Goal: Task Accomplishment & Management: Manage account settings

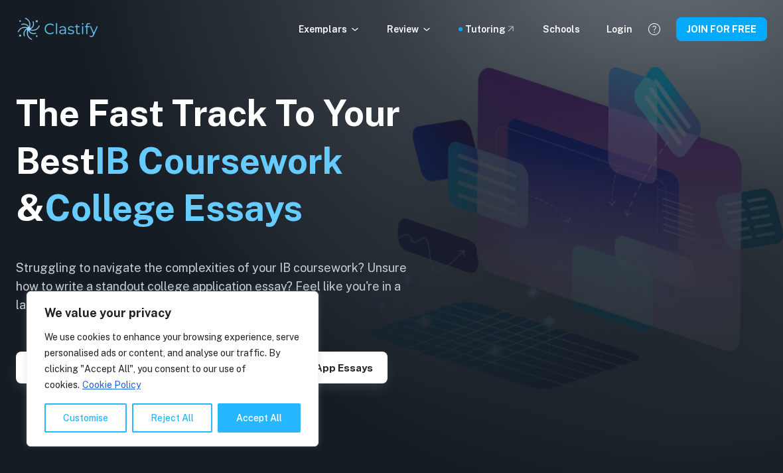
click at [278, 408] on button "Accept All" at bounding box center [259, 418] width 83 height 29
checkbox input "true"
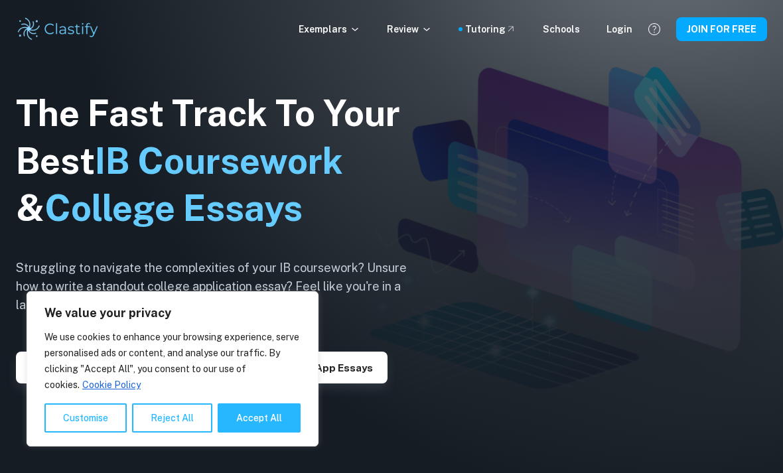
checkbox input "true"
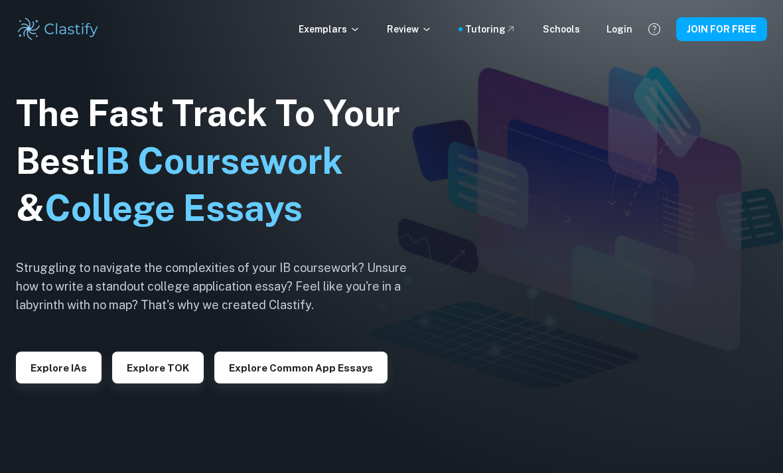
click at [729, 26] on button "JOIN FOR FREE" at bounding box center [721, 29] width 91 height 24
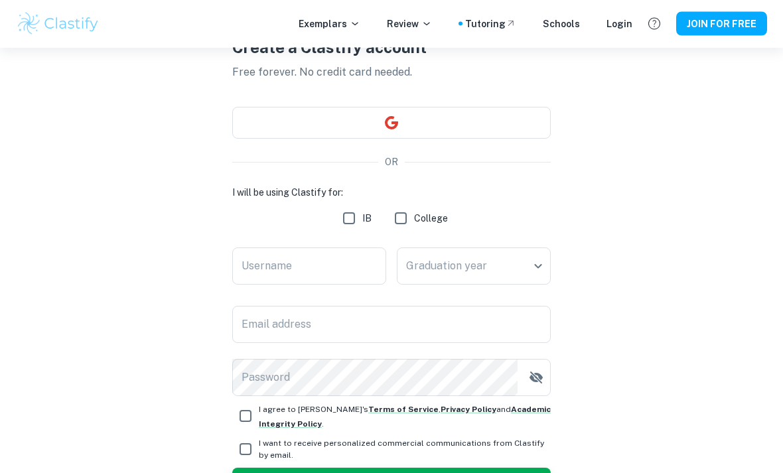
scroll to position [76, 0]
click at [349, 216] on input "IB" at bounding box center [349, 218] width 27 height 27
checkbox input "true"
click at [485, 121] on button "button" at bounding box center [391, 123] width 319 height 32
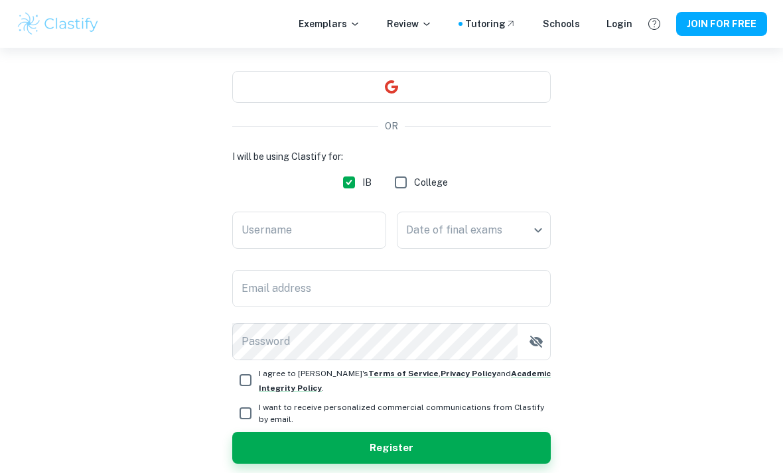
scroll to position [118, 0]
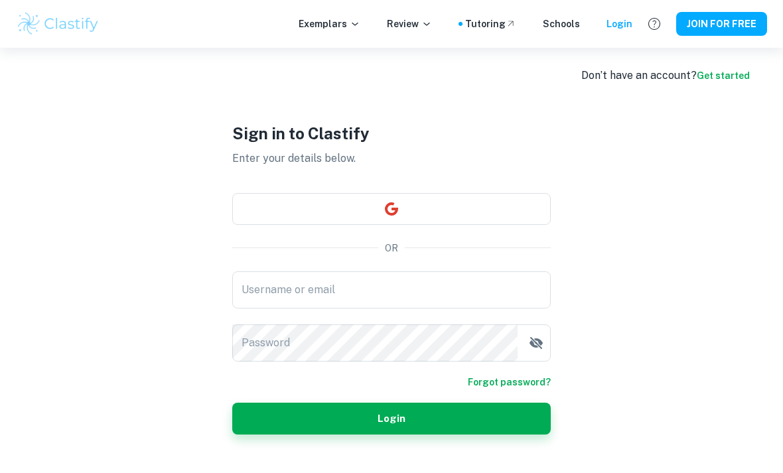
scroll to position [6, 0]
click at [507, 226] on button "button" at bounding box center [391, 210] width 319 height 32
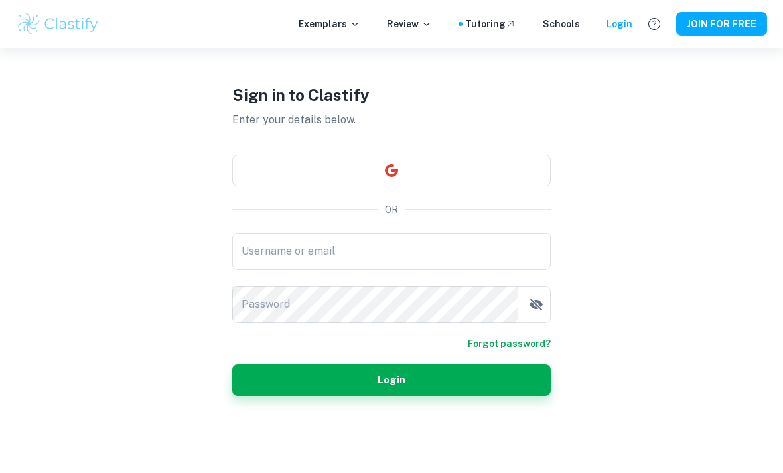
scroll to position [48, 0]
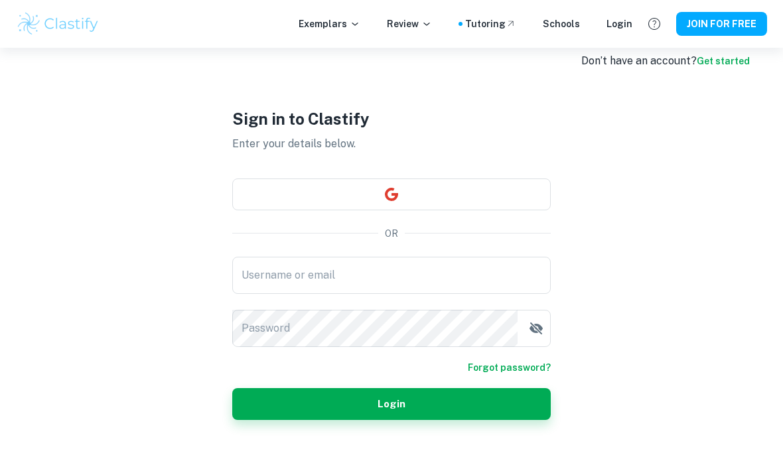
scroll to position [23, 0]
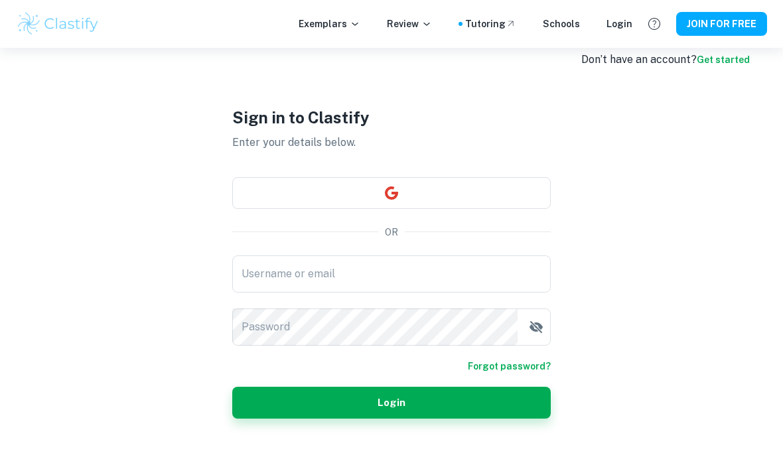
click at [462, 293] on input "Username or email" at bounding box center [391, 274] width 319 height 37
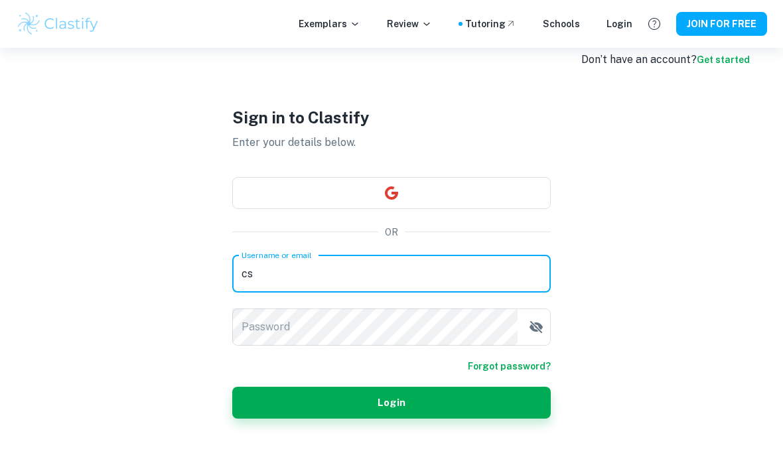
type input "c"
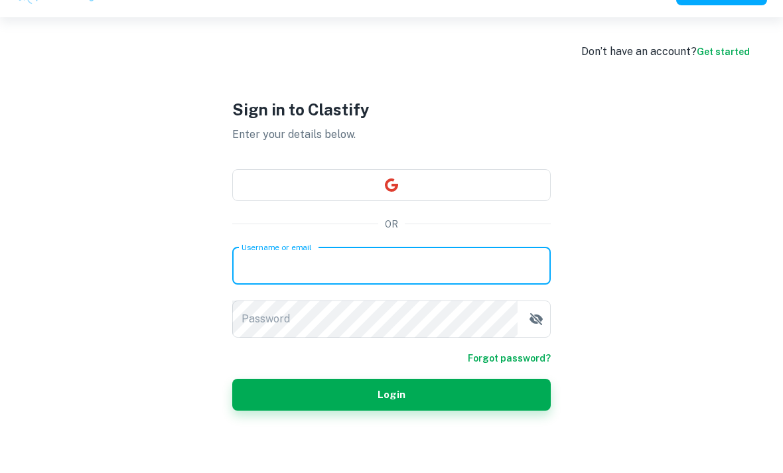
scroll to position [31, 0]
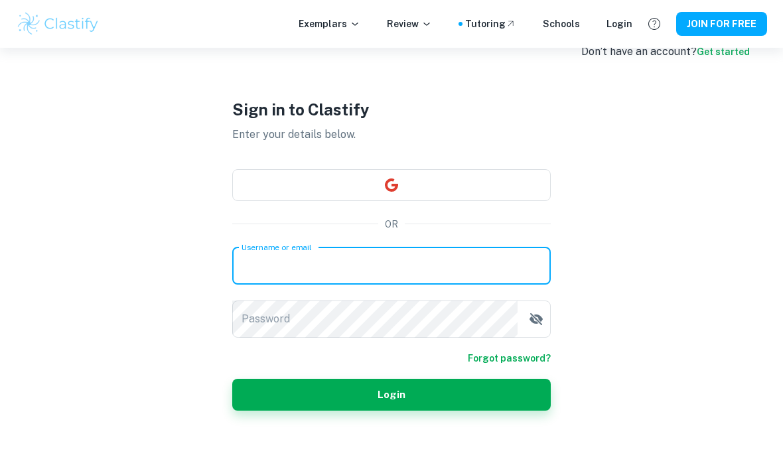
type input "carmen.aparici.garcia@gmail.com"
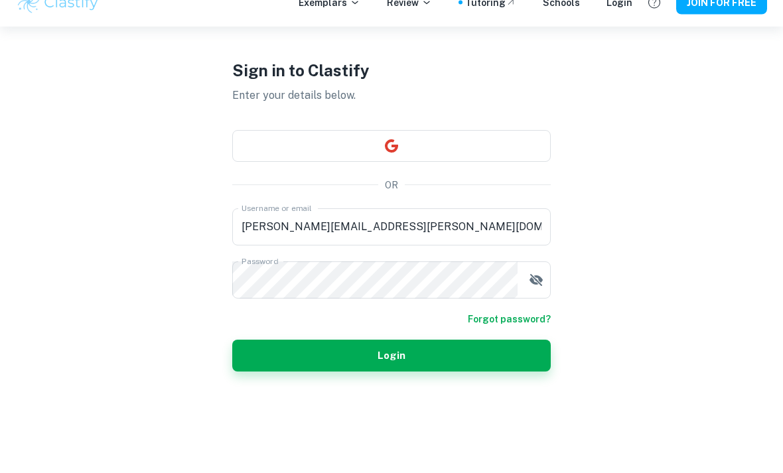
scroll to position [48, 0]
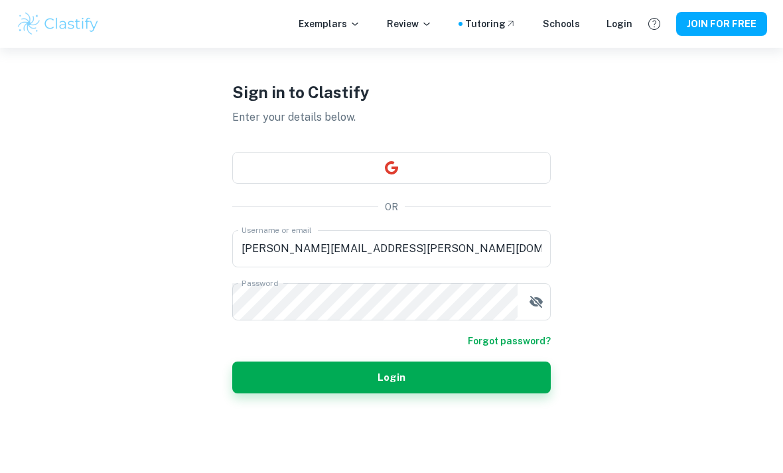
click at [488, 394] on button "Login" at bounding box center [391, 378] width 319 height 32
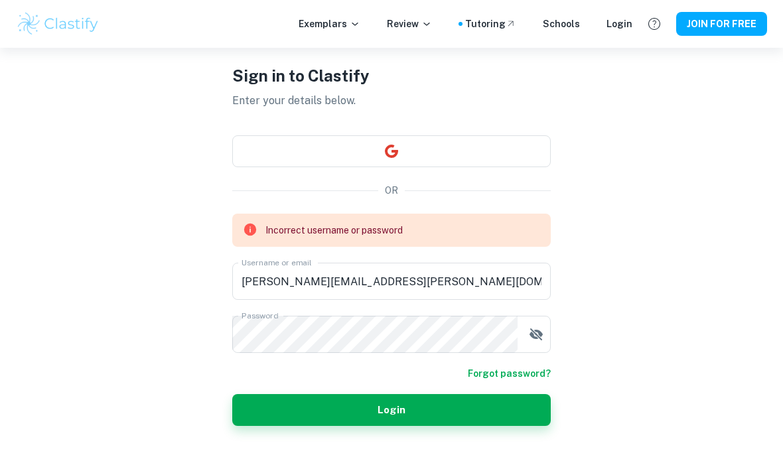
click at [538, 343] on icon "button" at bounding box center [536, 335] width 16 height 16
click at [543, 340] on icon "button" at bounding box center [536, 335] width 16 height 16
click at [537, 343] on icon "button" at bounding box center [536, 335] width 16 height 16
click at [545, 347] on button "button" at bounding box center [536, 334] width 27 height 27
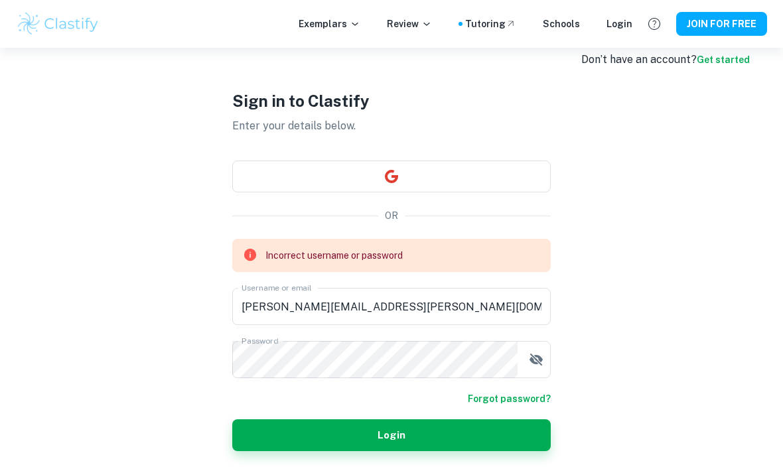
scroll to position [24, 0]
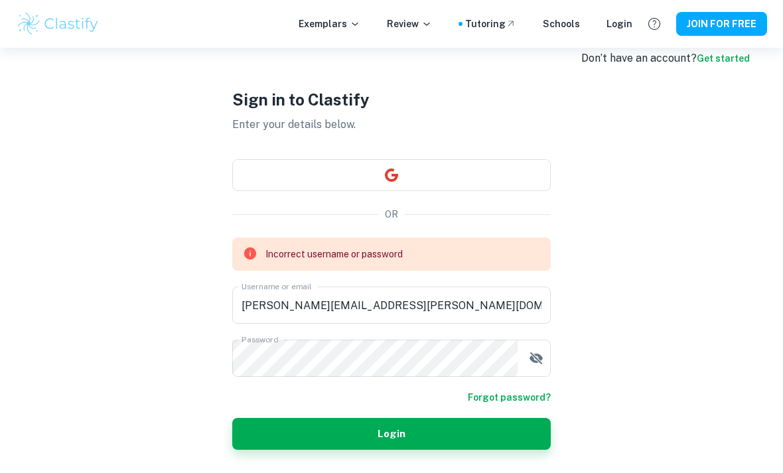
click at [730, 25] on button "JOIN FOR FREE" at bounding box center [721, 24] width 91 height 24
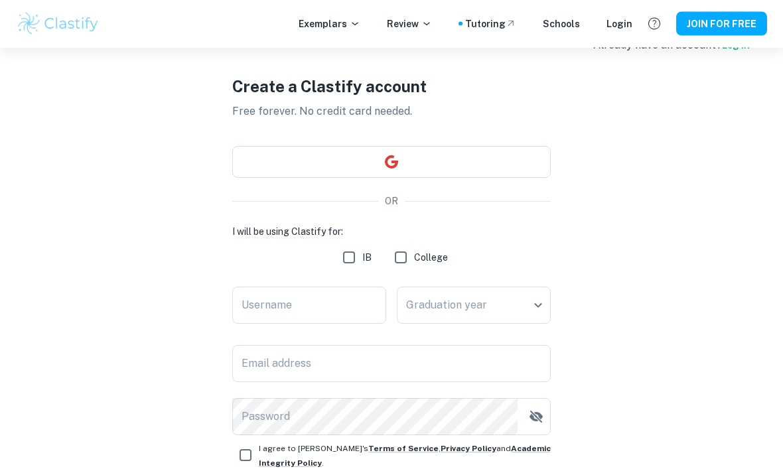
scroll to position [50, 0]
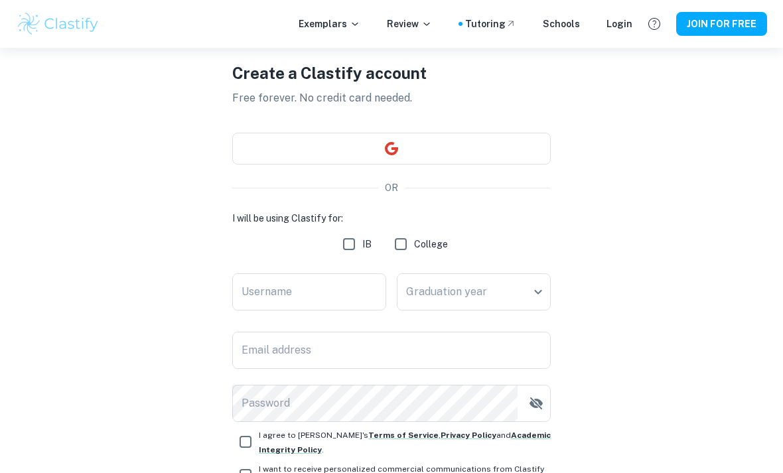
click at [343, 240] on input "IB" at bounding box center [349, 244] width 27 height 27
checkbox input "true"
click at [356, 279] on input "Username" at bounding box center [309, 292] width 154 height 37
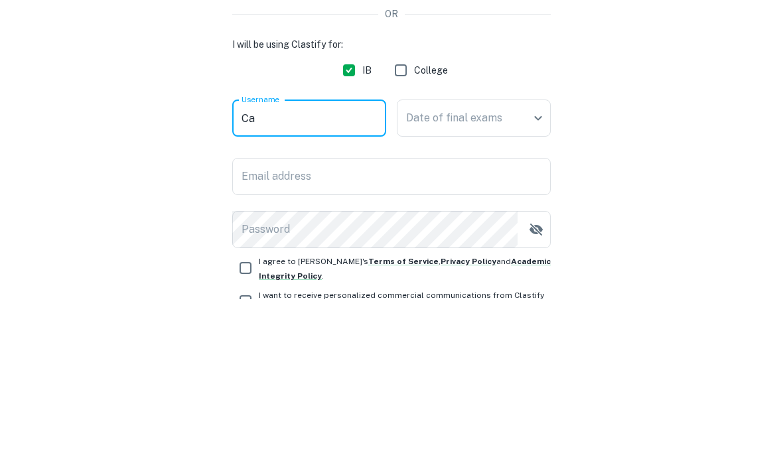
type input "C"
type input "Carmen"
click at [514, 118] on body "We value your privacy We use cookies to enhance your browsing experience, serve…" at bounding box center [391, 233] width 783 height 473
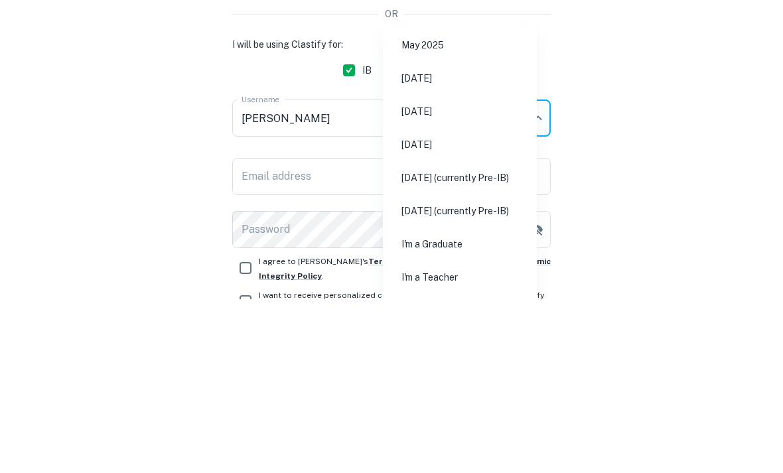
scroll to position [124, 0]
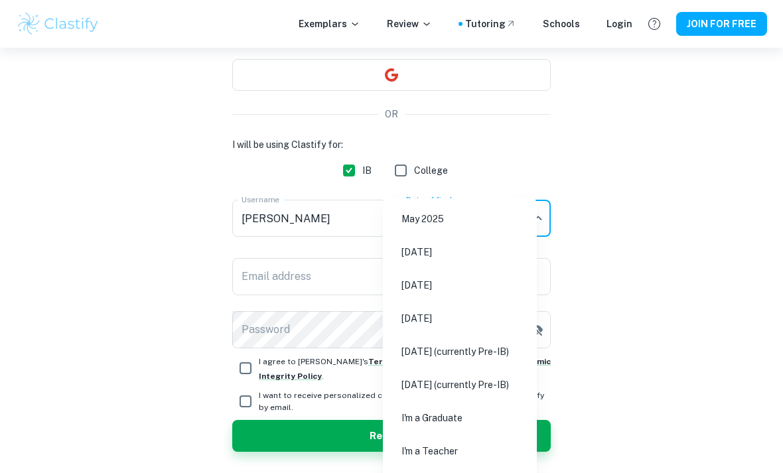
click at [467, 288] on li "May 2026" at bounding box center [459, 285] width 143 height 31
type input "M26"
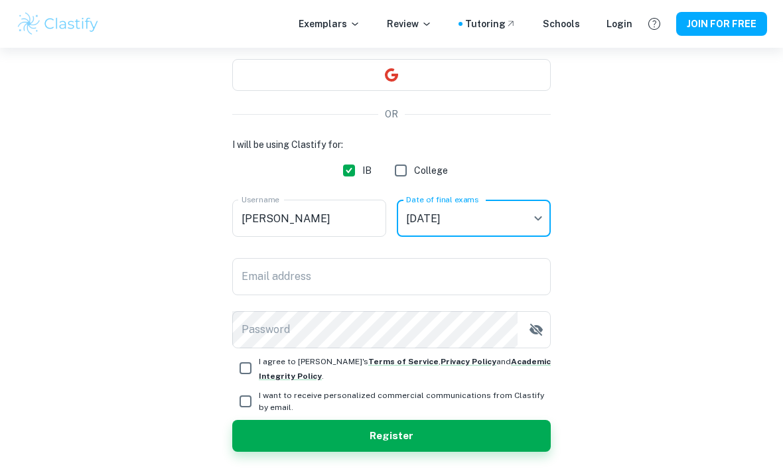
click at [463, 285] on input "Email address" at bounding box center [391, 276] width 319 height 37
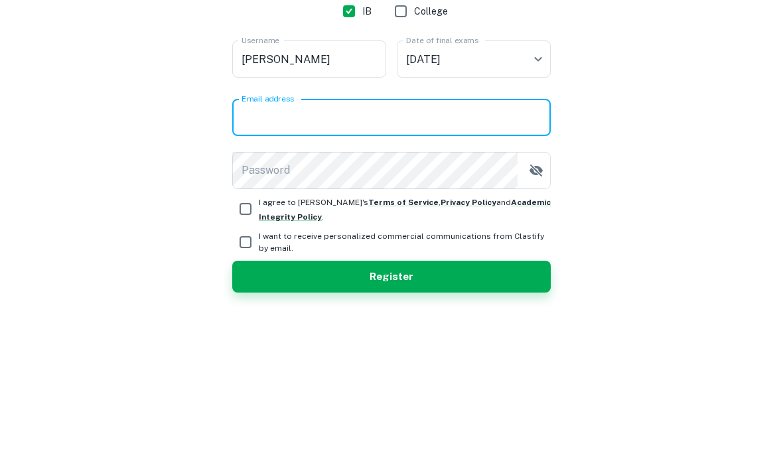
type input "carmen.aparici.garcia@gmail.com"
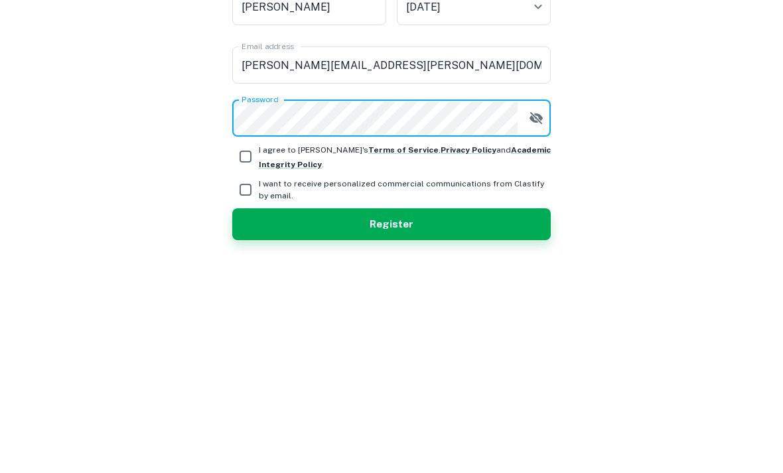
click at [243, 355] on input "I agree to Clastify's Terms of Service , Privacy Policy and Academic Integrity …" at bounding box center [245, 368] width 27 height 27
checkbox input "true"
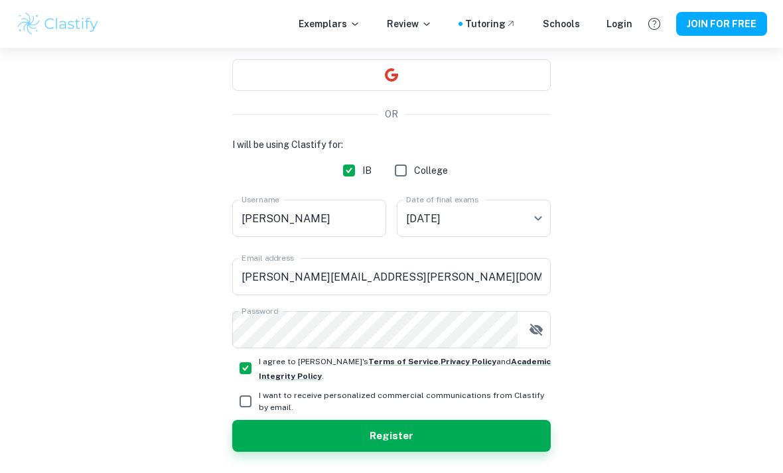
click at [462, 431] on button "Register" at bounding box center [391, 436] width 319 height 32
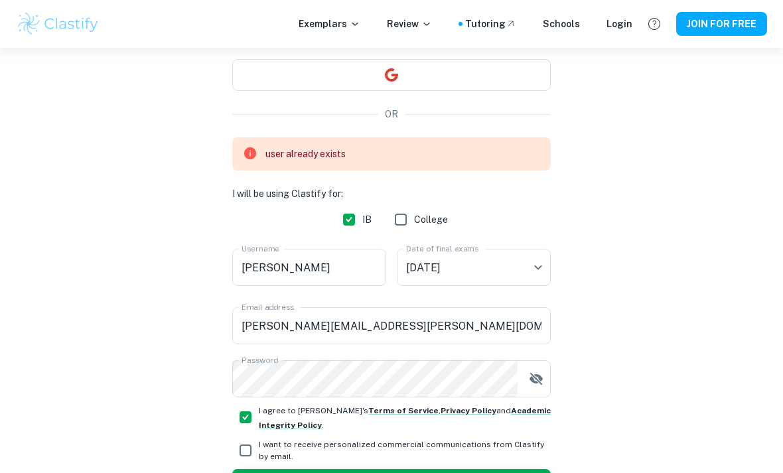
click at [349, 266] on input "Carmen" at bounding box center [309, 267] width 154 height 37
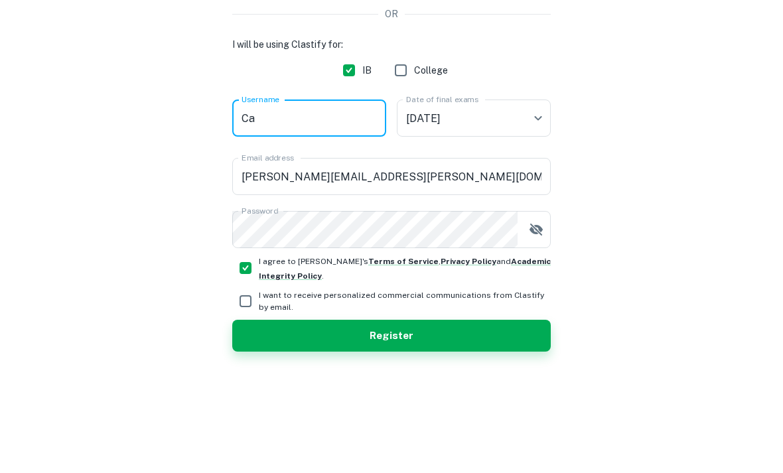
type input "C"
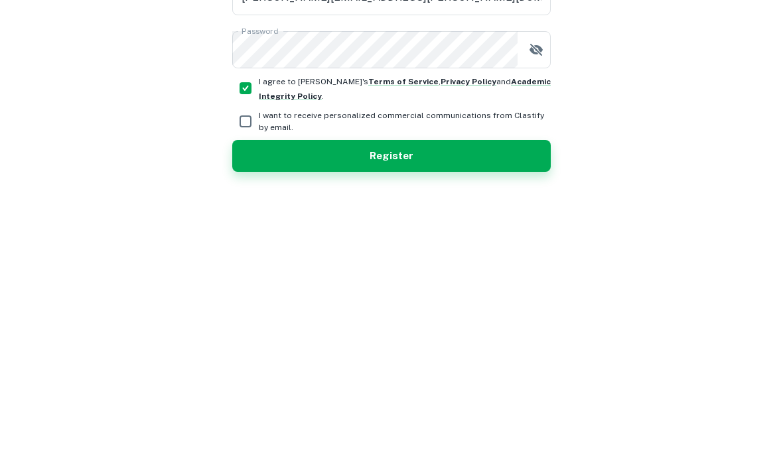
type input "Carmennn"
click at [455, 378] on button "Register" at bounding box center [391, 394] width 319 height 32
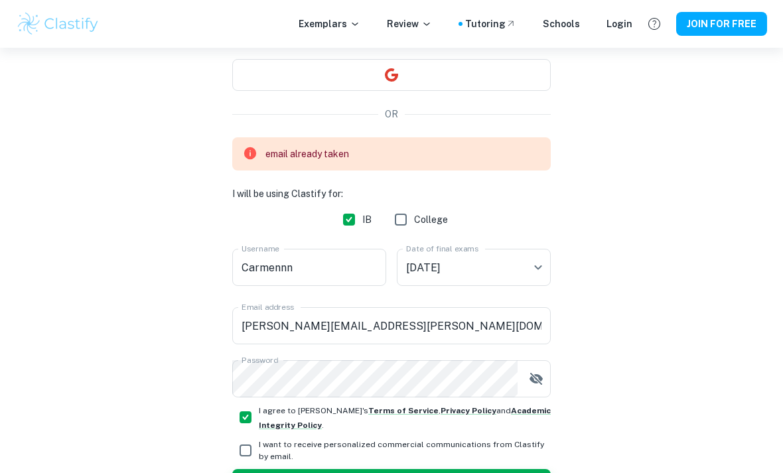
click at [514, 312] on input "carmen.aparici.garcia@gmail.com" at bounding box center [391, 325] width 319 height 37
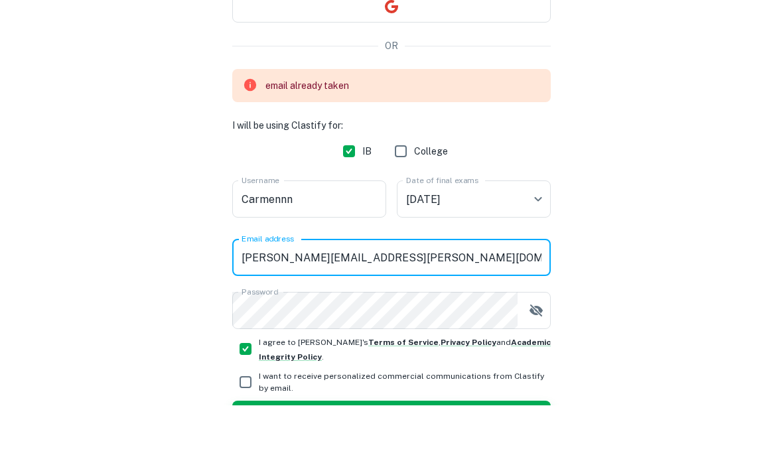
scroll to position [0, 0]
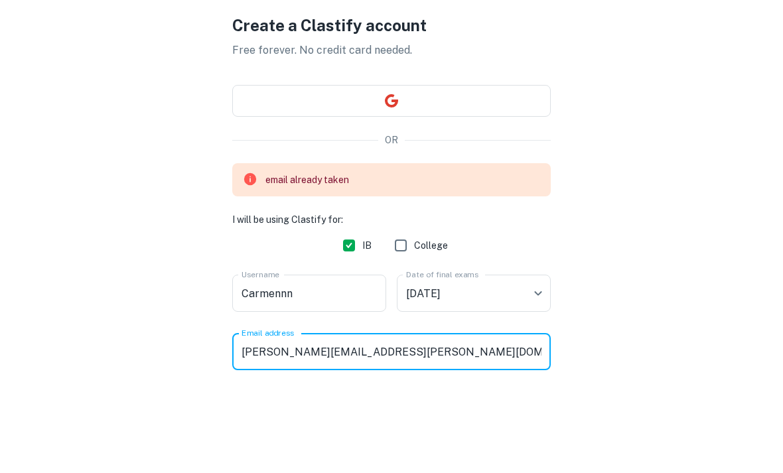
click at [506, 183] on button "button" at bounding box center [391, 199] width 319 height 32
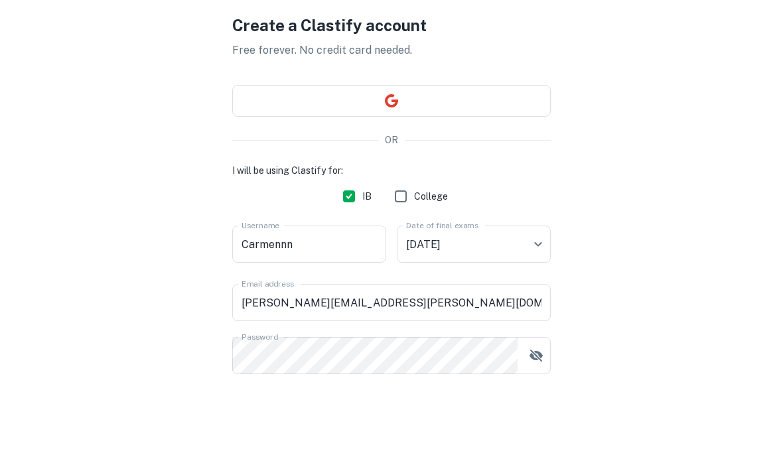
scroll to position [98, 0]
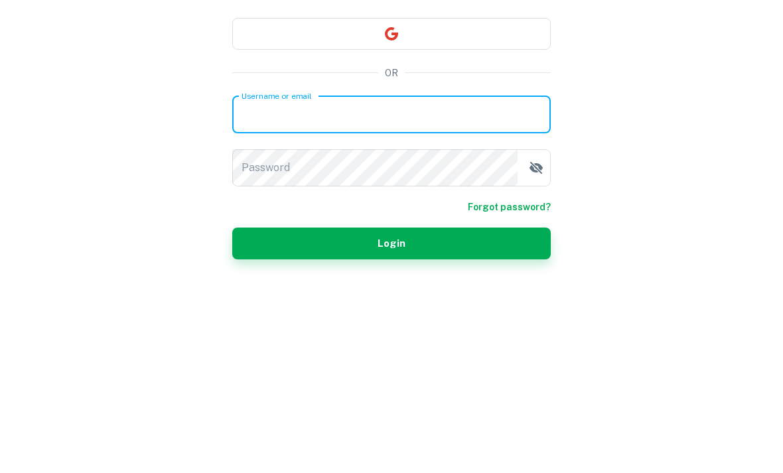
type input "carmen.aparici.garcia@gmail.com"
click at [392, 410] on button "Login" at bounding box center [391, 426] width 319 height 32
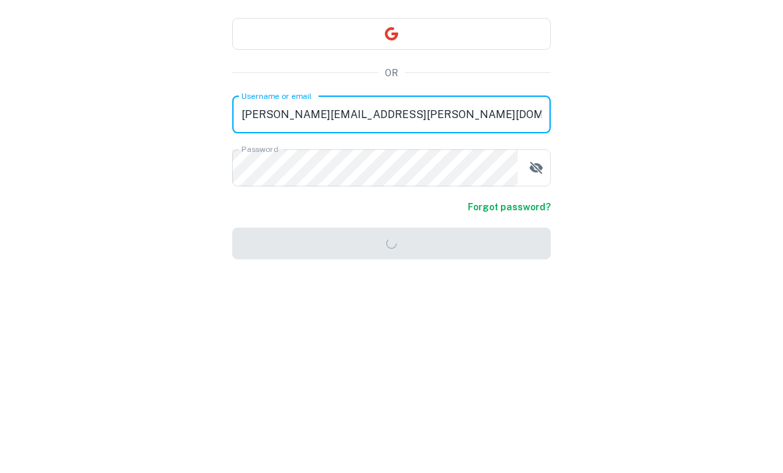
scroll to position [90, 0]
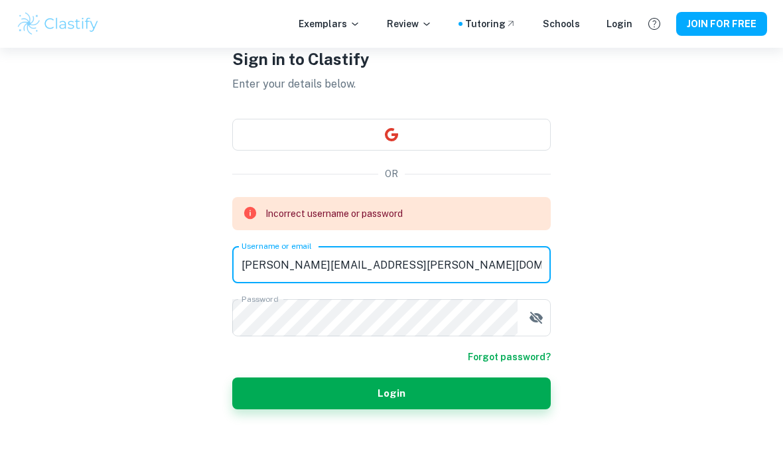
click at [496, 381] on div "Sign in to Clastify Enter your details below. OR Incorrect username or password…" at bounding box center [391, 228] width 319 height 490
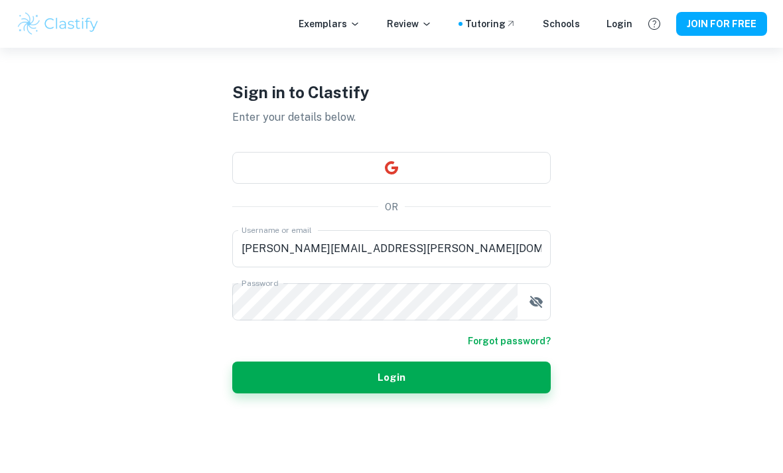
click at [475, 362] on button "Login" at bounding box center [391, 378] width 319 height 32
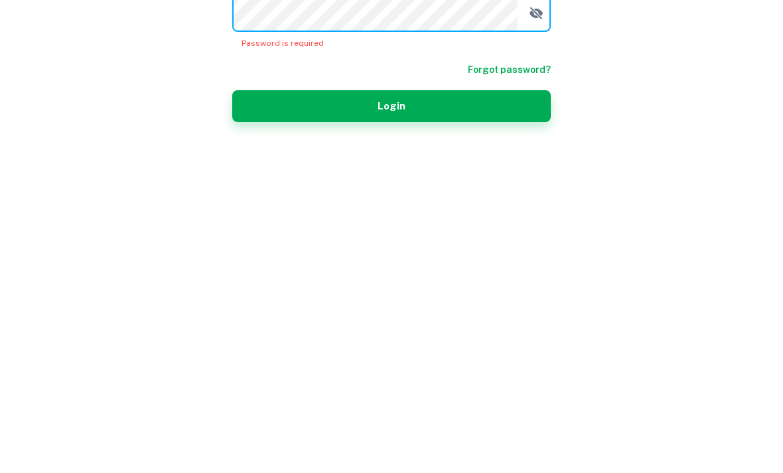
click at [524, 343] on link "Forgot password?" at bounding box center [509, 350] width 83 height 15
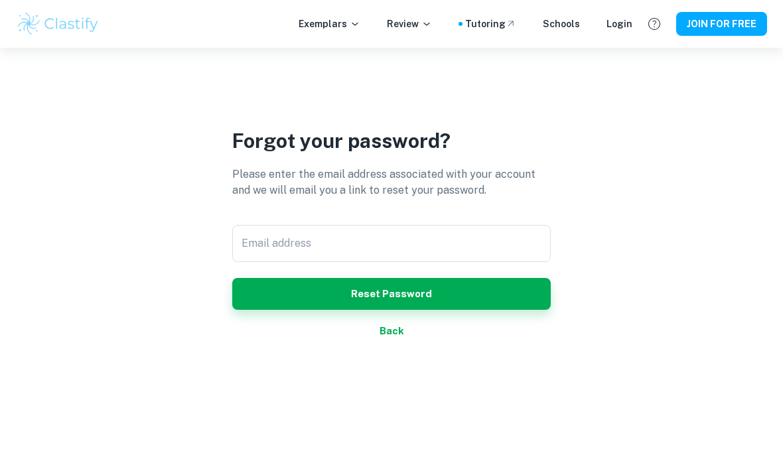
click at [471, 226] on input "Email address" at bounding box center [391, 243] width 319 height 37
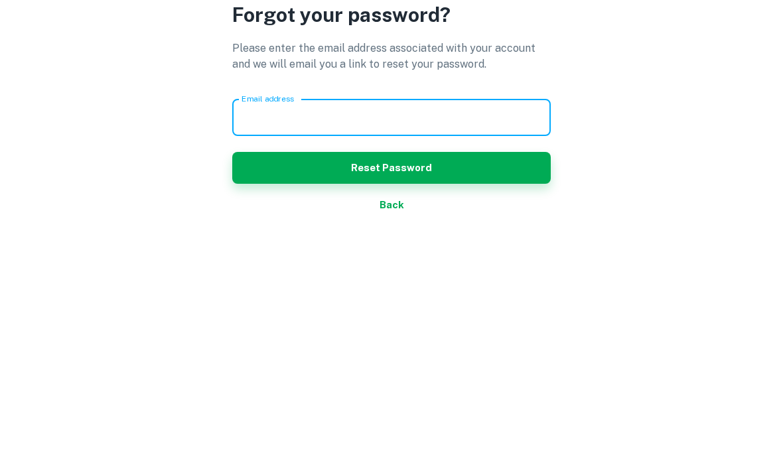
type input "carmen.aparici.garcia@gmail.com"
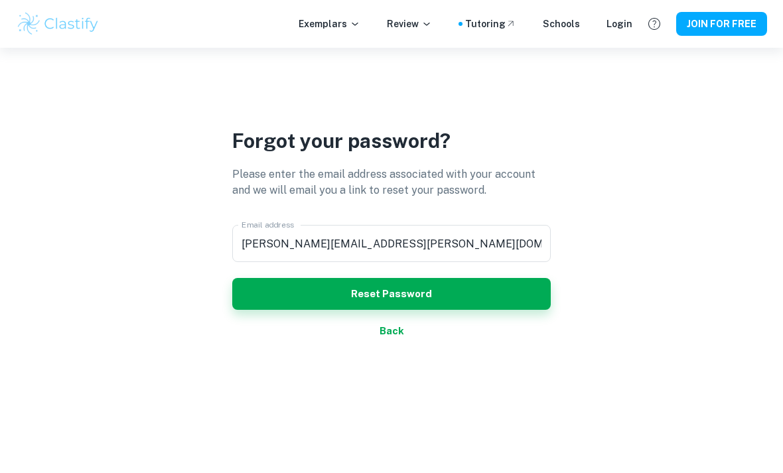
click at [488, 278] on button "Reset Password" at bounding box center [391, 294] width 319 height 32
